Goal: Use online tool/utility: Utilize a website feature to perform a specific function

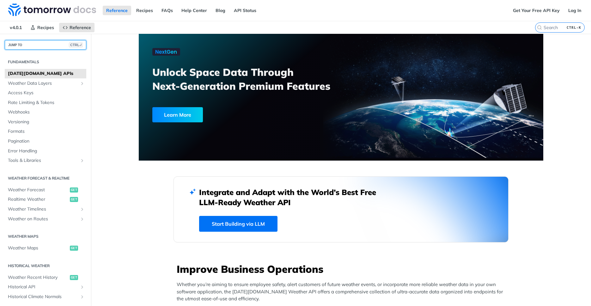
click at [24, 45] on button "JUMP TO CTRL-/" at bounding box center [46, 44] width 82 height 9
click at [24, 45] on div "Fundamentals [DATE][DOMAIN_NAME] APIs Weather Data Layers Wet Bulb Globe Temper…" at bounding box center [295, 153] width 591 height 306
click at [24, 45] on button "JUMP TO CTRL-/" at bounding box center [46, 44] width 82 height 9
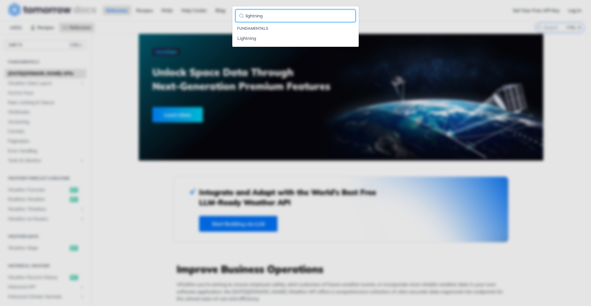
type input "lightning"
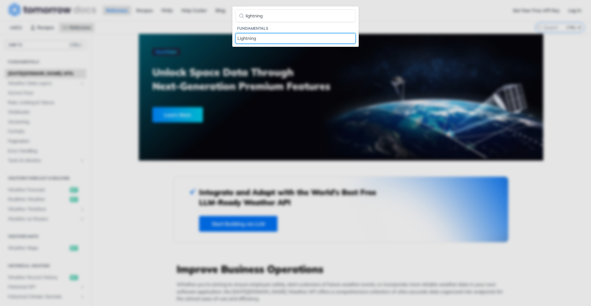
click at [235, 33] on link "Lightning" at bounding box center [295, 38] width 120 height 10
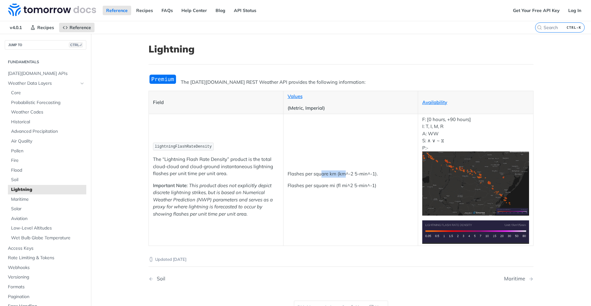
drag, startPoint x: 322, startPoint y: 172, endPoint x: 346, endPoint y: 176, distance: 24.0
click at [346, 176] on p "Flashes per square km (km^-2 5-min^-1)." at bounding box center [351, 173] width 126 height 7
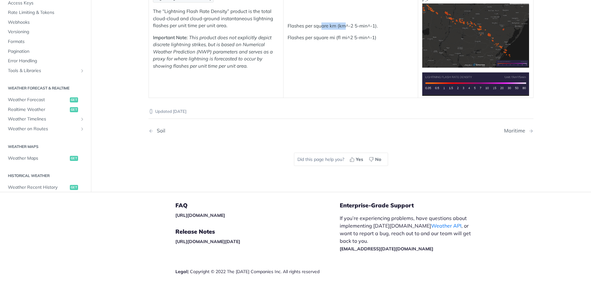
scroll to position [87, 0]
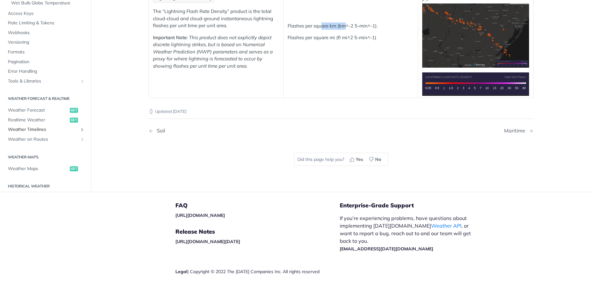
click at [17, 129] on span "Weather Timelines" at bounding box center [43, 129] width 70 height 6
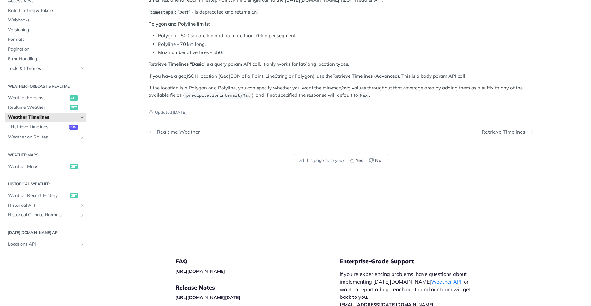
scroll to position [93, 0]
click at [27, 126] on span "Retrieve Timelines" at bounding box center [39, 126] width 57 height 6
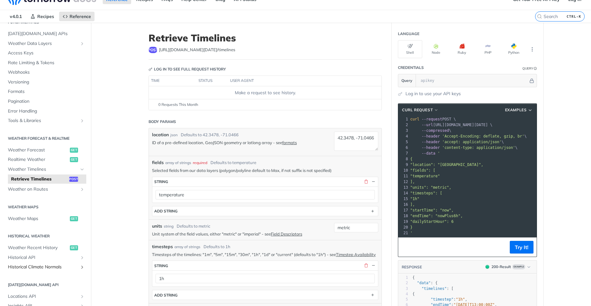
scroll to position [31, 0]
click at [28, 246] on span "Weather Recent History" at bounding box center [38, 245] width 60 height 6
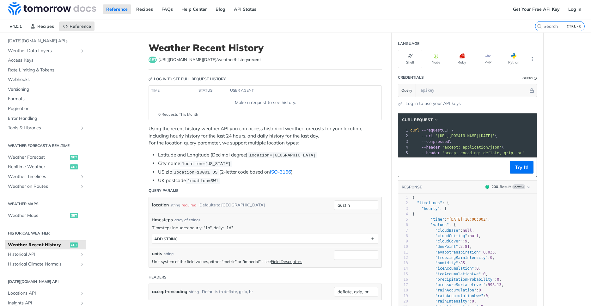
scroll to position [2, 0]
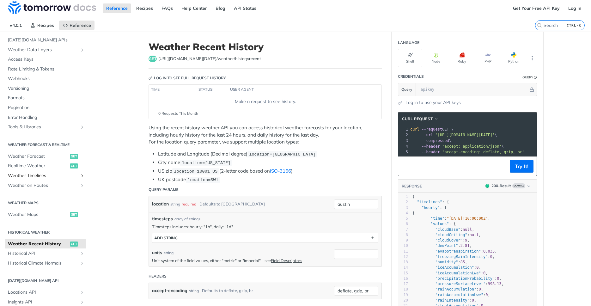
click at [22, 174] on span "Weather Timelines" at bounding box center [43, 176] width 70 height 6
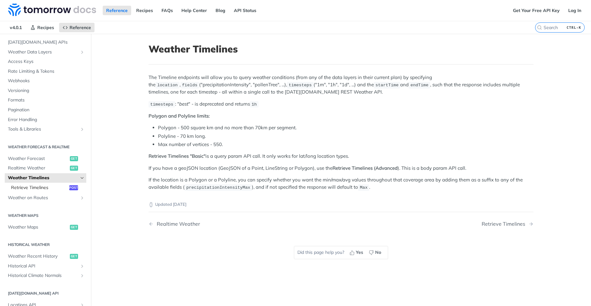
click at [34, 186] on span "Retrieve Timelines" at bounding box center [39, 188] width 57 height 6
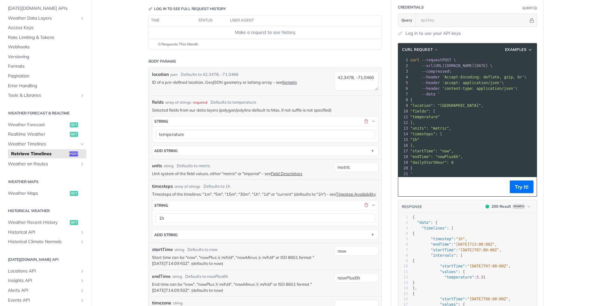
scroll to position [73, 0]
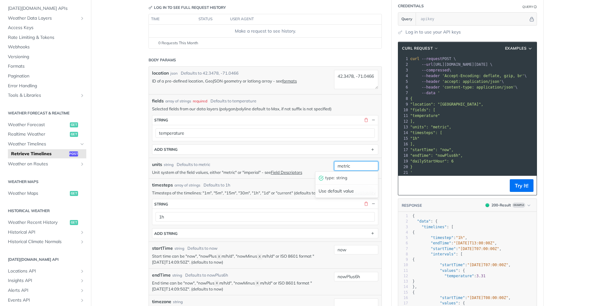
click at [349, 166] on input "metric" at bounding box center [356, 165] width 44 height 9
click at [357, 169] on input "metric" at bounding box center [356, 165] width 44 height 9
type input "m"
type input "metric"
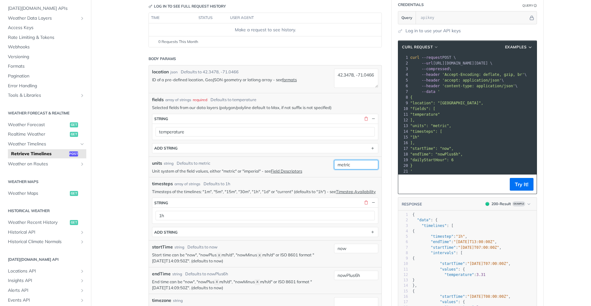
scroll to position [75, 0]
click at [155, 70] on label "location" at bounding box center [160, 71] width 17 height 7
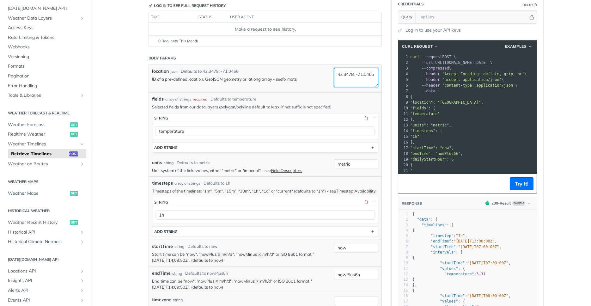
click at [334, 70] on textarea "42.3478, -71.0466" at bounding box center [356, 77] width 44 height 19
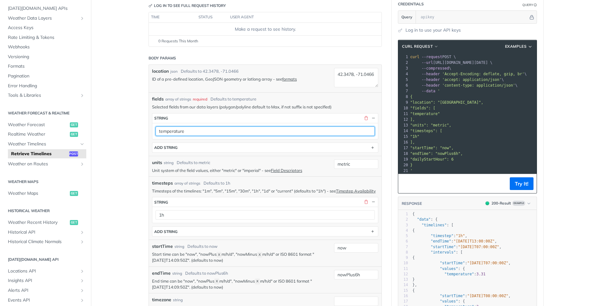
click at [191, 134] on input "temperature" at bounding box center [264, 130] width 219 height 9
type input "t"
type input "l"
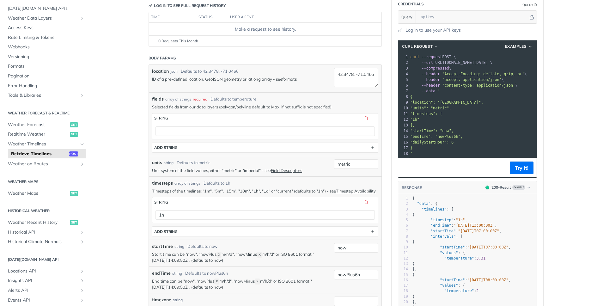
click at [288, 78] on link "formats" at bounding box center [289, 78] width 15 height 5
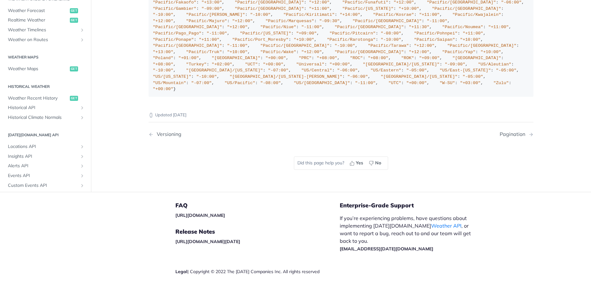
scroll to position [3075, 0]
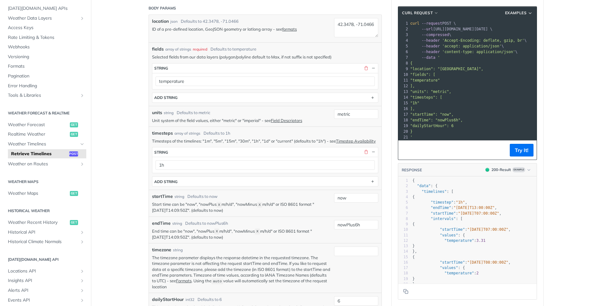
scroll to position [121, 0]
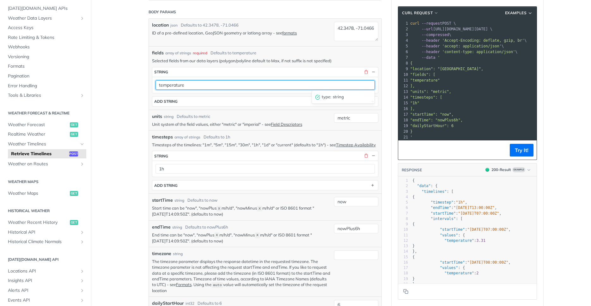
click at [203, 86] on input "temperature" at bounding box center [264, 84] width 219 height 9
type input "t"
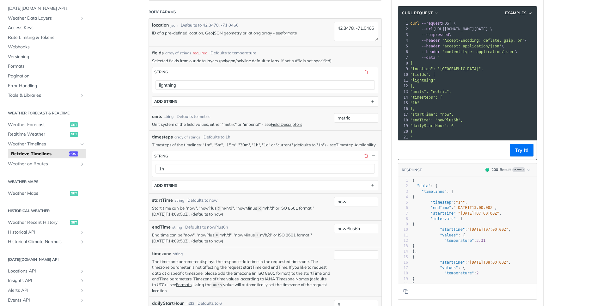
click at [305, 93] on div "fields * string lightning ADD string" at bounding box center [265, 86] width 226 height 39
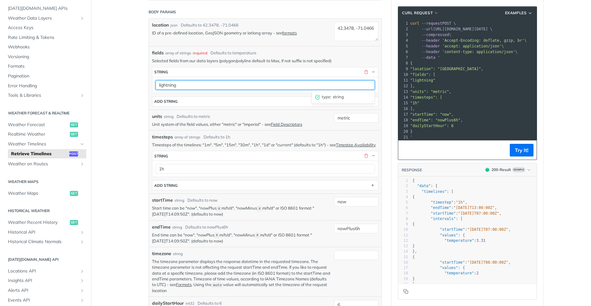
click at [201, 87] on input "lightning" at bounding box center [264, 84] width 219 height 9
type input "lightningFlashRateDensity"
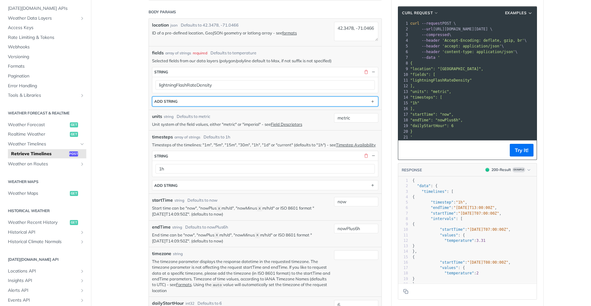
scroll to position [1, 0]
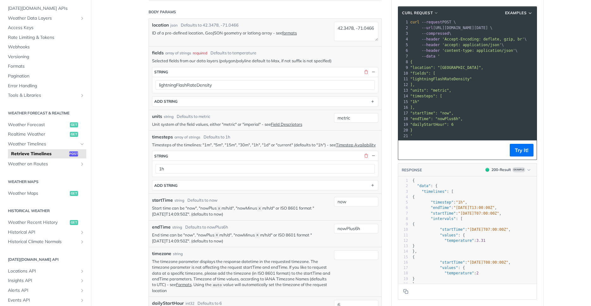
click at [167, 58] on p "Selected fields from our data layers (polygon/polyline default to Max, if not s…" at bounding box center [265, 61] width 226 height 6
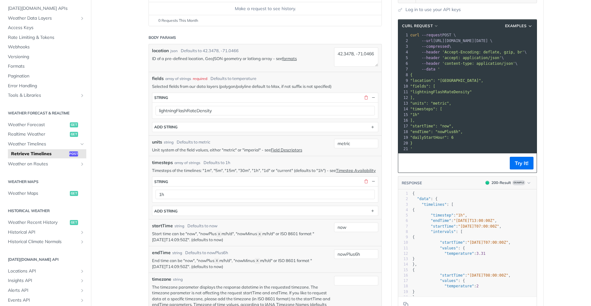
scroll to position [94, 0]
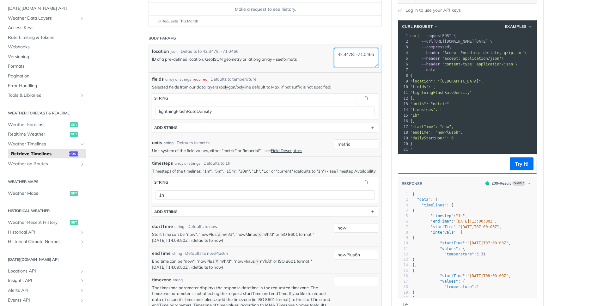
click at [366, 61] on textarea "42.3478, -71.0466" at bounding box center [356, 57] width 44 height 19
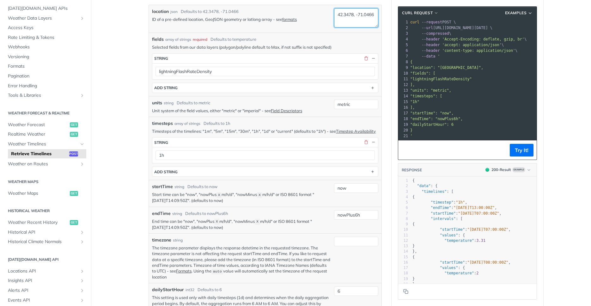
scroll to position [136, 0]
click at [524, 150] on button "Try It!" at bounding box center [522, 150] width 24 height 13
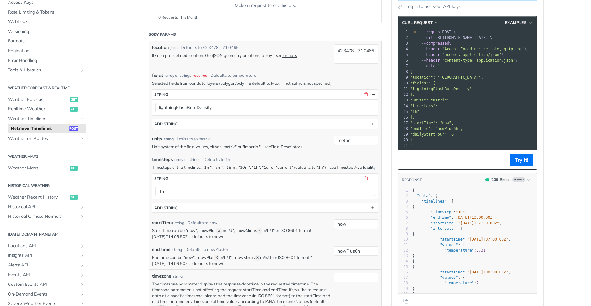
scroll to position [0, 0]
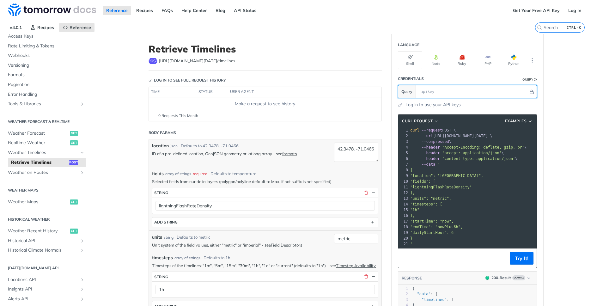
click at [449, 90] on input "text" at bounding box center [472, 91] width 111 height 13
paste input "WBnV5qU8rKp7hfUweyowTt4B4pBMozG7"
type input "WBnV5qU8rKp7hfUweyowTt4B4pBMozG7"
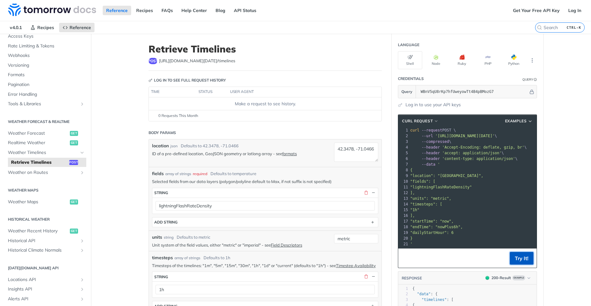
click at [516, 260] on button "Try It!" at bounding box center [522, 258] width 24 height 13
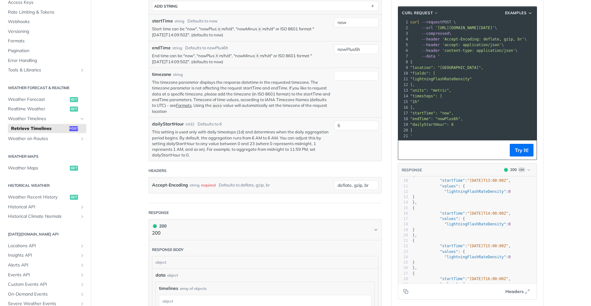
scroll to position [33, 0]
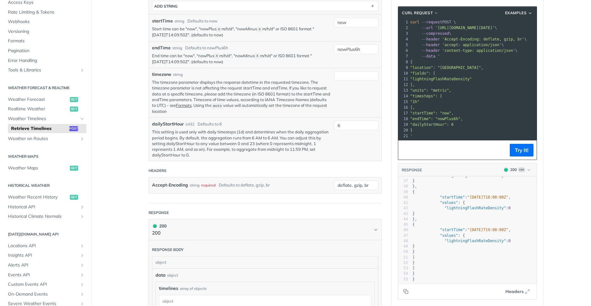
click at [482, 240] on span ""lightningFlashRateDensity"" at bounding box center [475, 241] width 62 height 4
type textarea "lightningFlashRateDensity"
click at [482, 240] on span ""lightningFlashRateDensity"" at bounding box center [475, 241] width 62 height 4
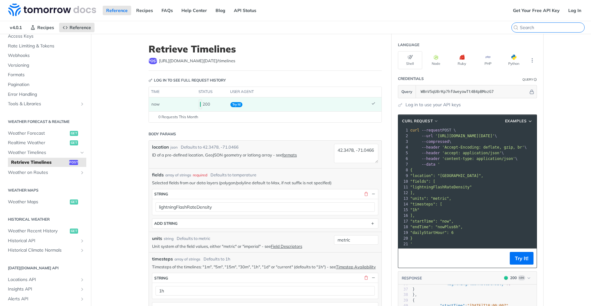
click at [549, 29] on input "search" at bounding box center [552, 28] width 64 height 6
paste input "lightningFlashRateDensity"
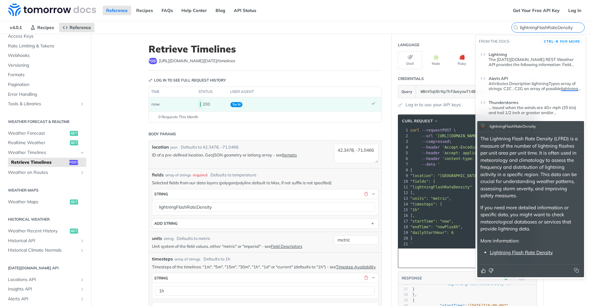
type input "lightningFlashRateDensity"
click at [500, 63] on p "The [DATE][DOMAIN_NAME] REST Weather API provides the following information: Fi…" at bounding box center [534, 62] width 92 height 10
